Goal: Information Seeking & Learning: Learn about a topic

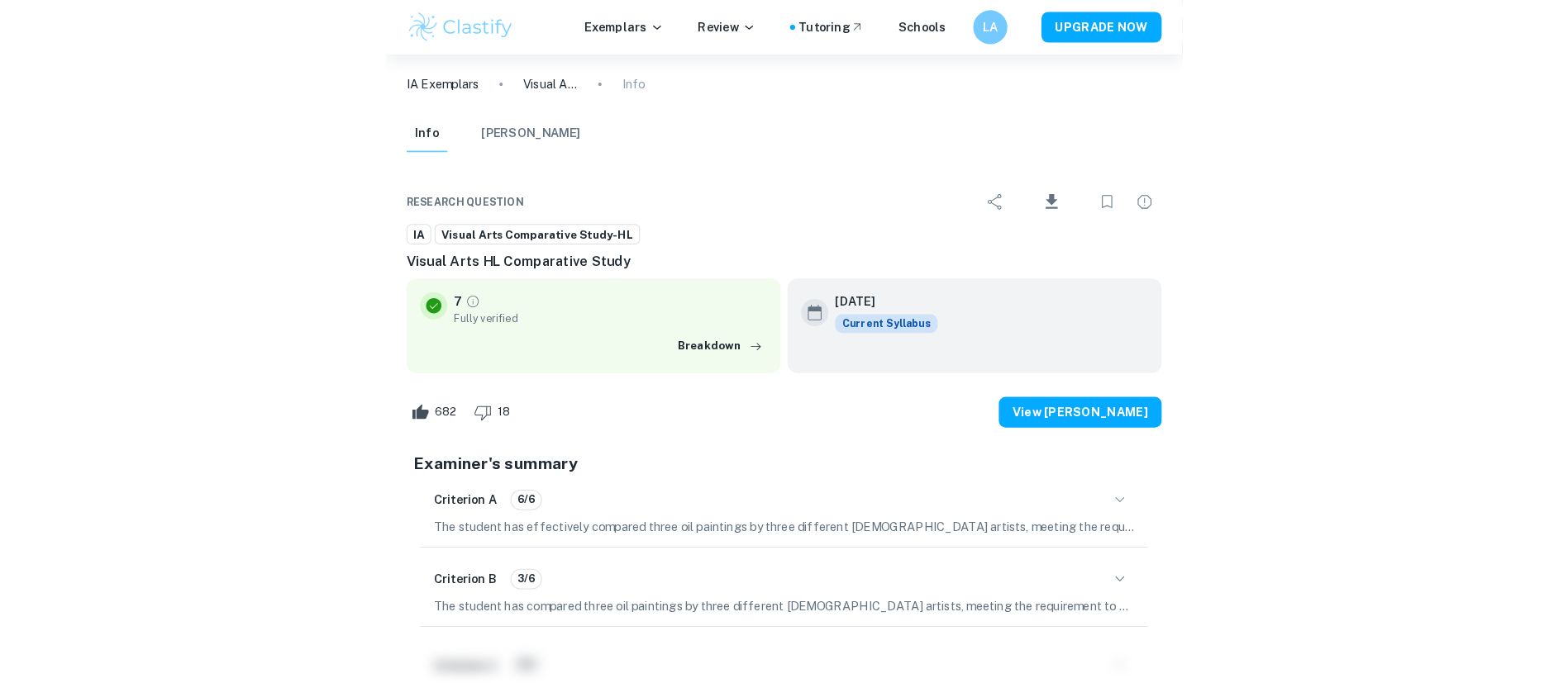
scroll to position [6587, 0]
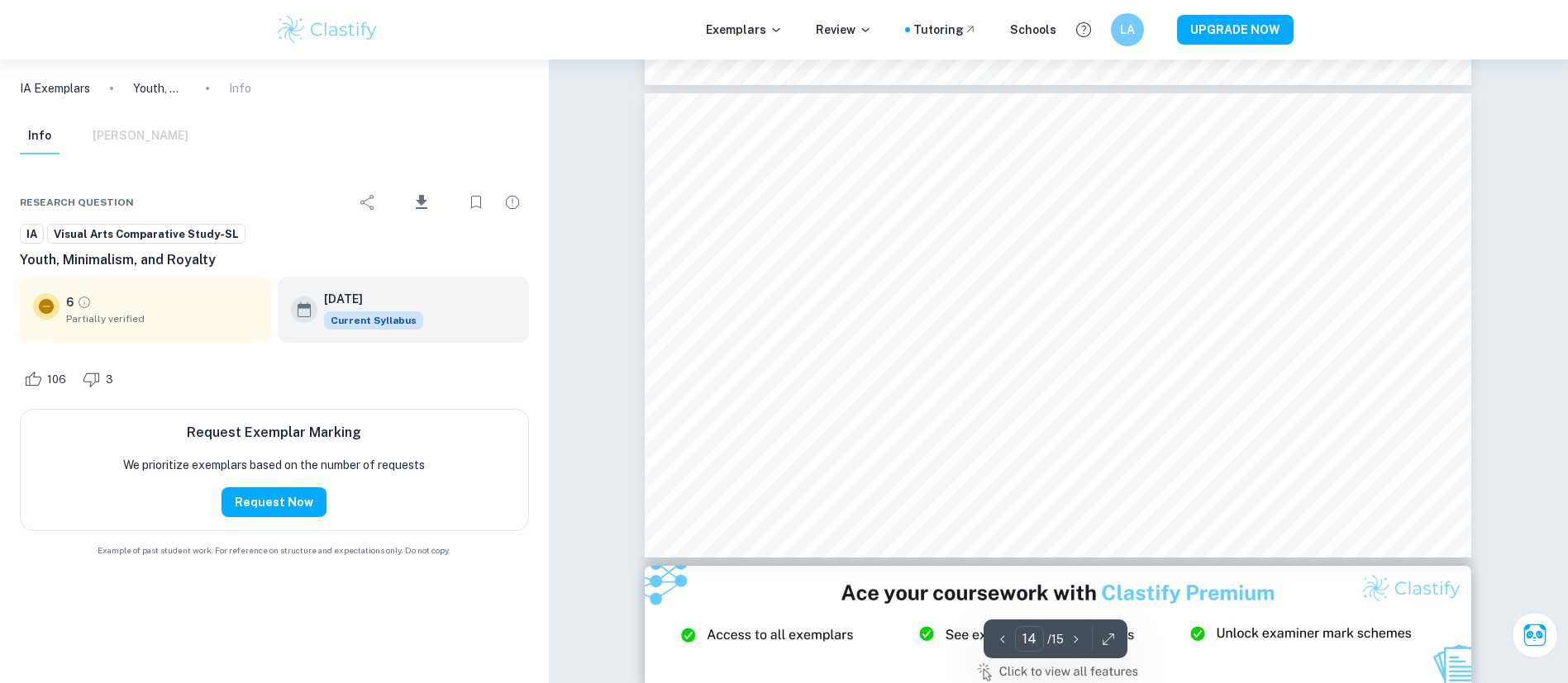
scroll to position [6400, 0]
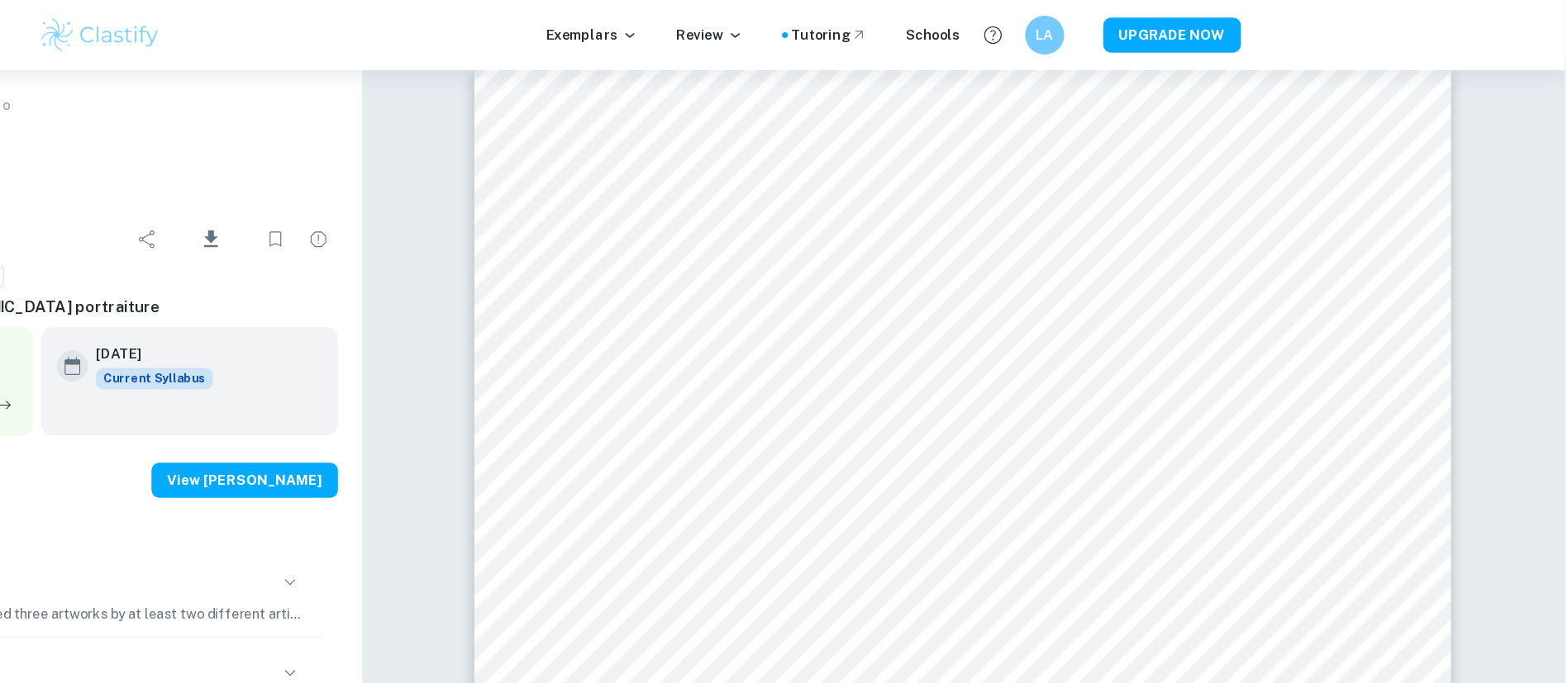
scroll to position [6934, 0]
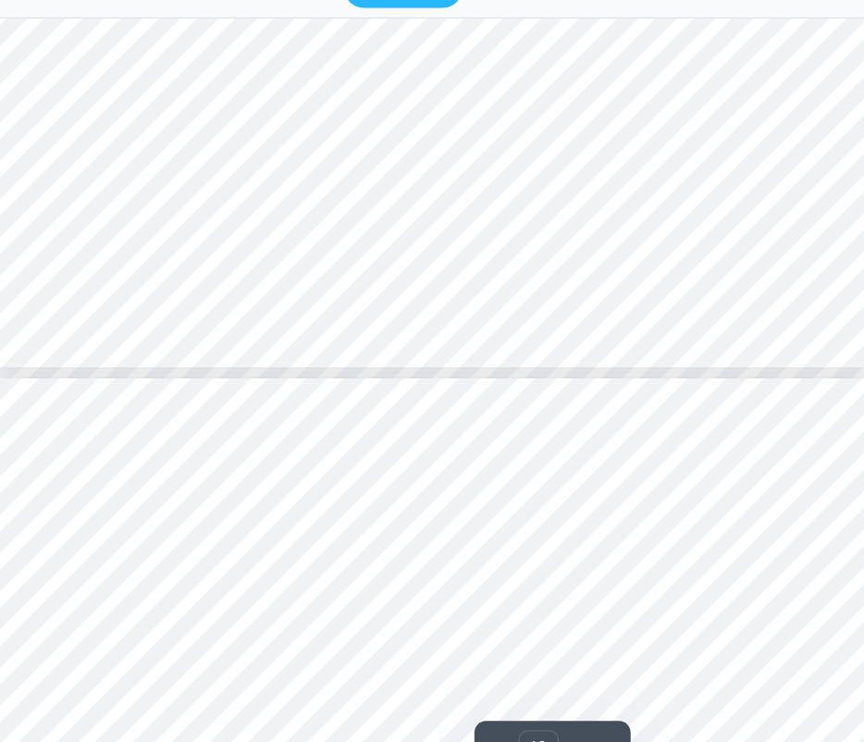
scroll to position [5300, 0]
